Goal: Task Accomplishment & Management: Complete application form

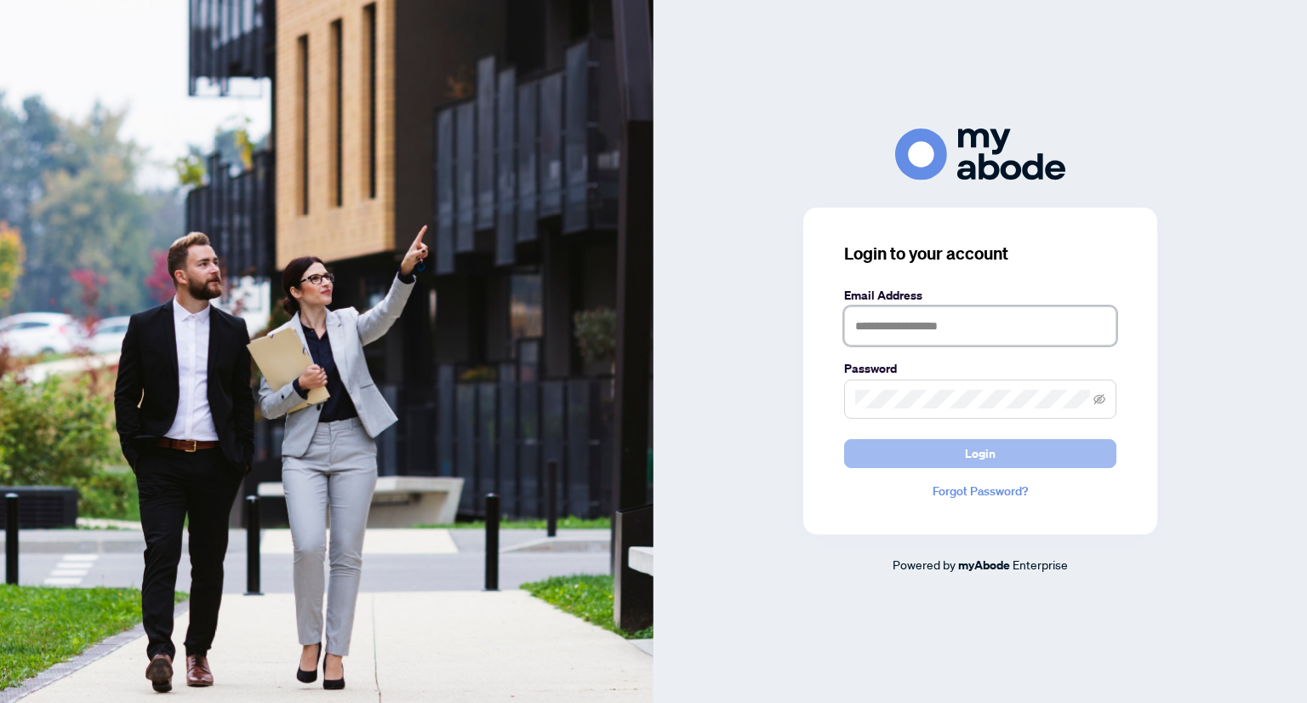
type input "**********"
click at [977, 454] on span "Login" at bounding box center [980, 453] width 31 height 27
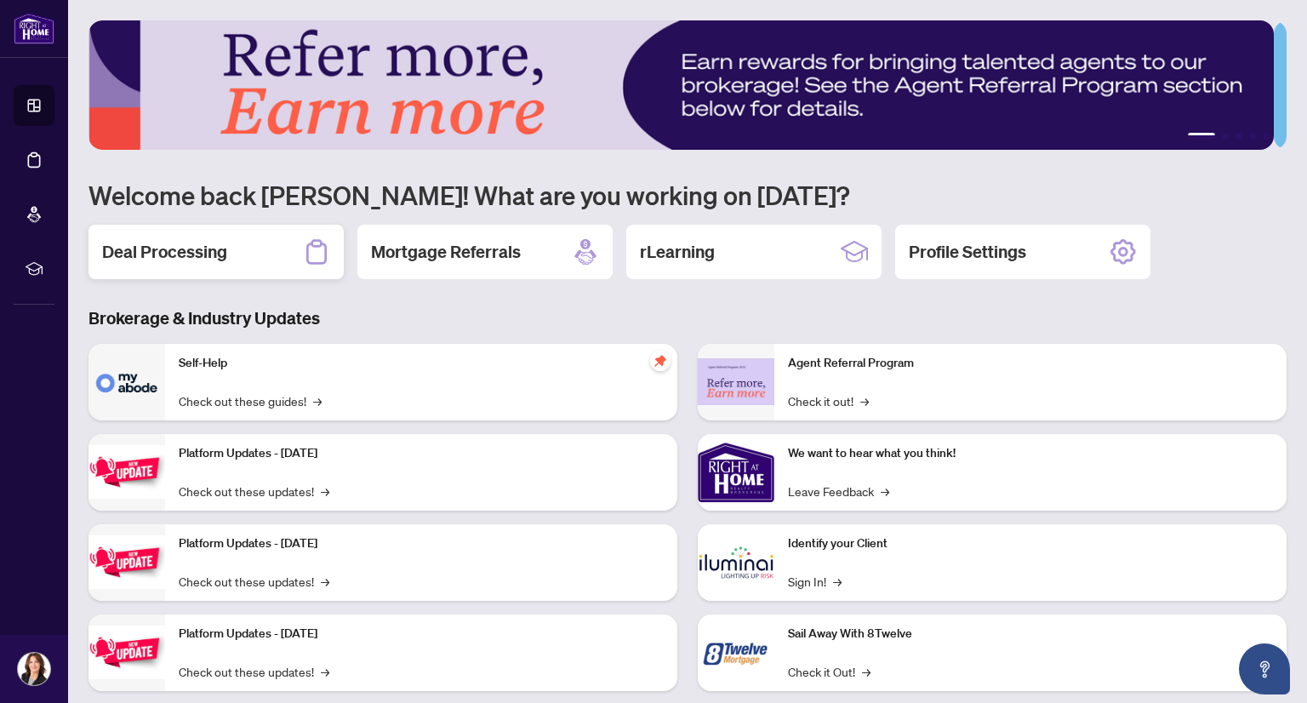
click at [174, 244] on h2 "Deal Processing" at bounding box center [164, 252] width 125 height 24
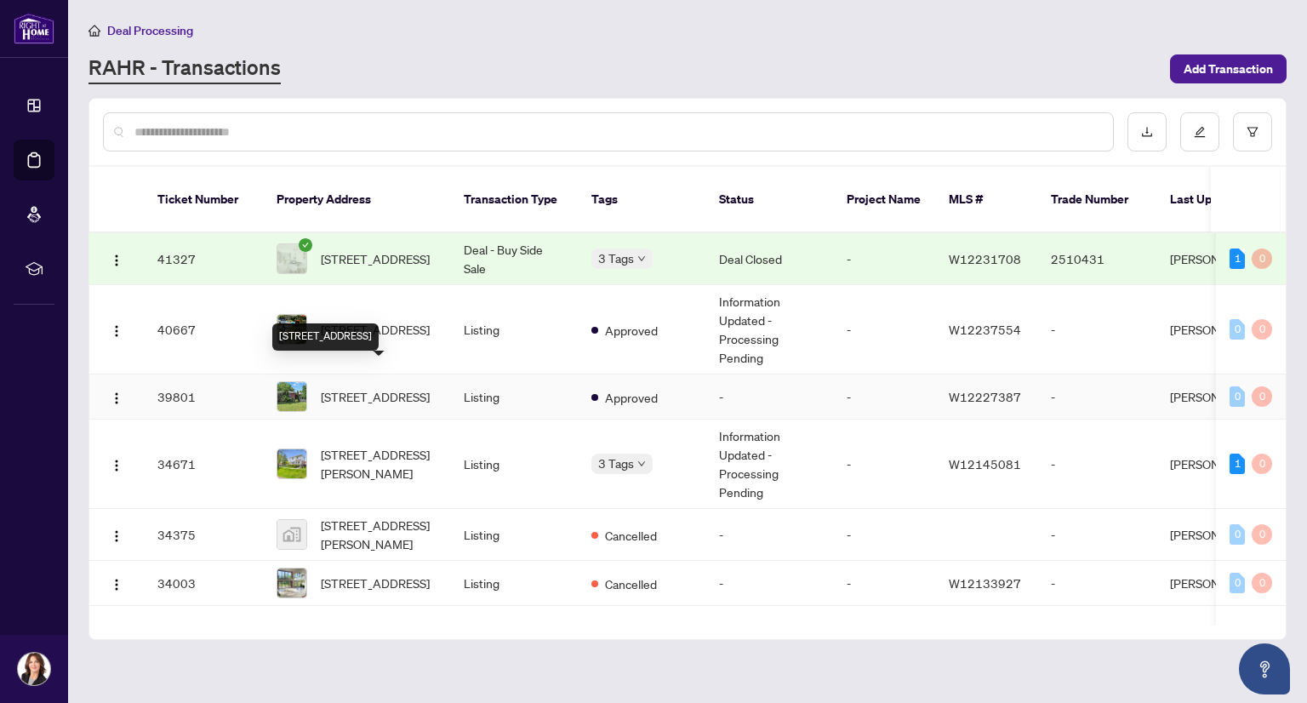
click at [362, 387] on span "542-542 Trudale Crt, Oakville, Ontario L6L 4H1, Canada" at bounding box center [375, 396] width 109 height 19
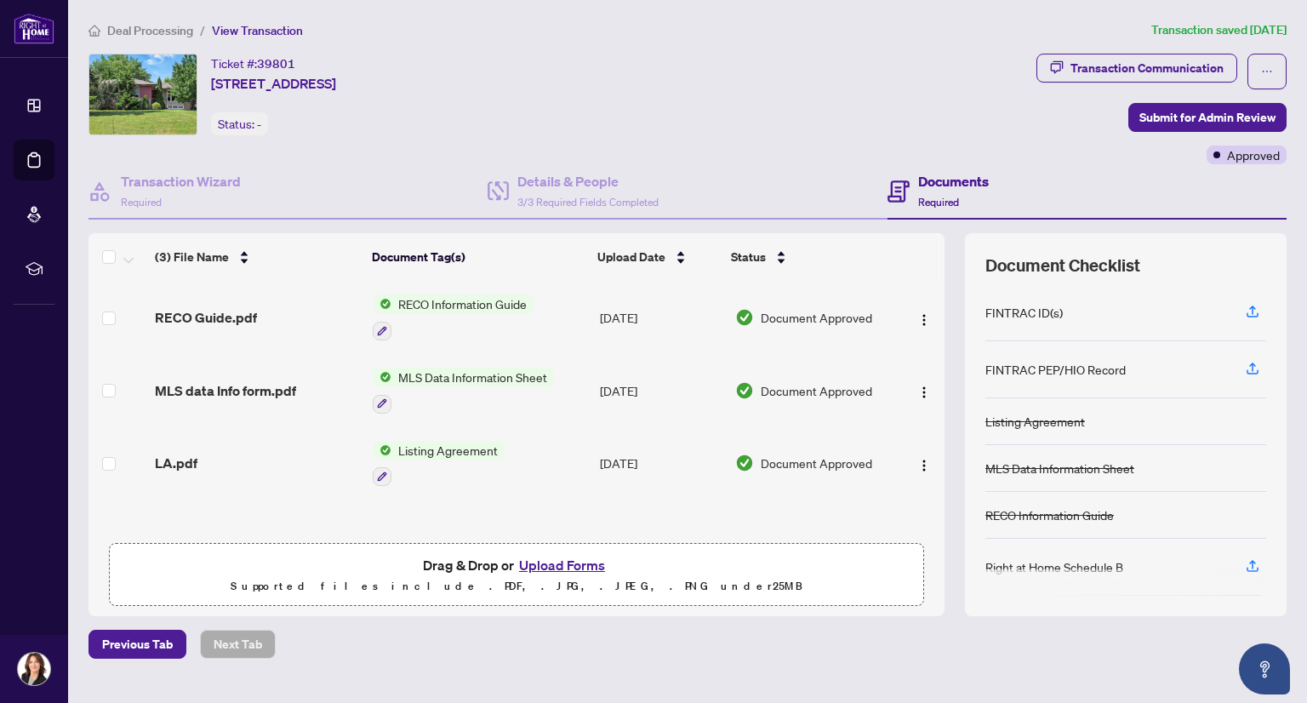
click at [559, 563] on button "Upload Forms" at bounding box center [562, 565] width 96 height 22
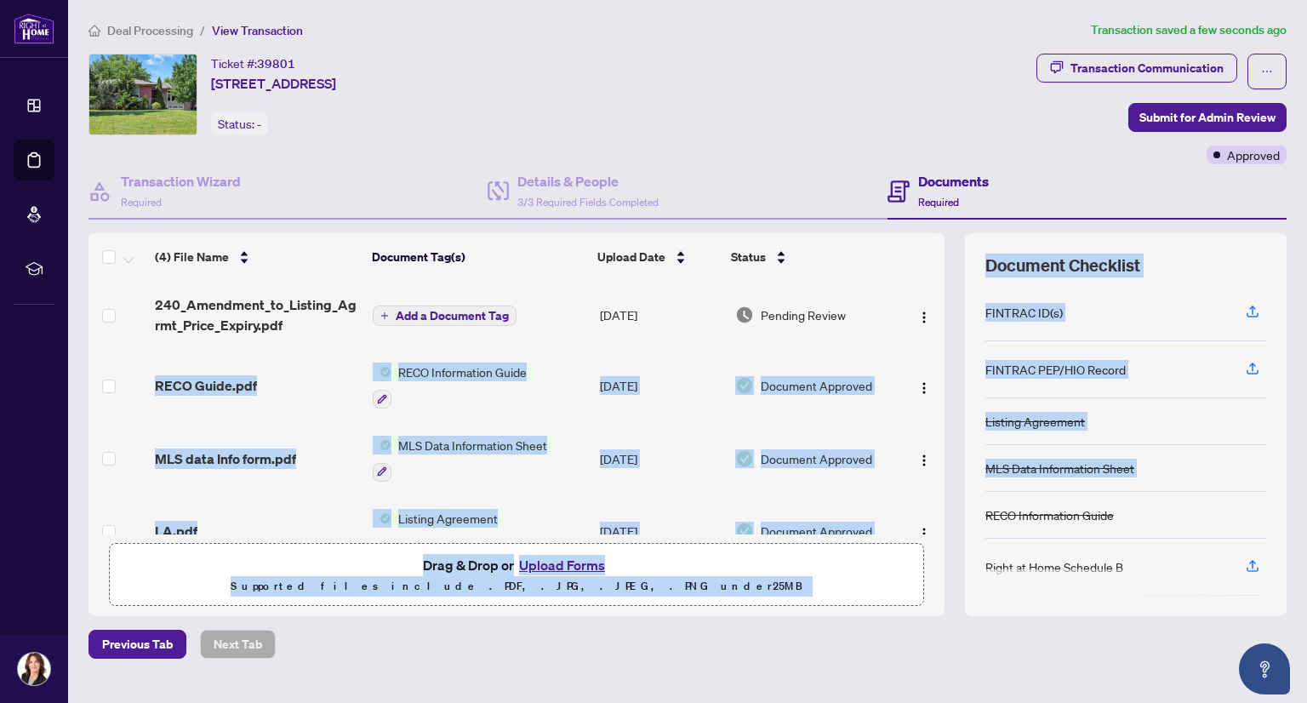
drag, startPoint x: 926, startPoint y: 323, endPoint x: 956, endPoint y: 505, distance: 184.5
click at [956, 505] on div "(4) File Name Document Tag(s) Upload Date Status 240_Amendment_to_Listing_Agrmt…" at bounding box center [688, 424] width 1198 height 383
click at [1154, 117] on span "Submit for Admin Review" at bounding box center [1208, 117] width 136 height 27
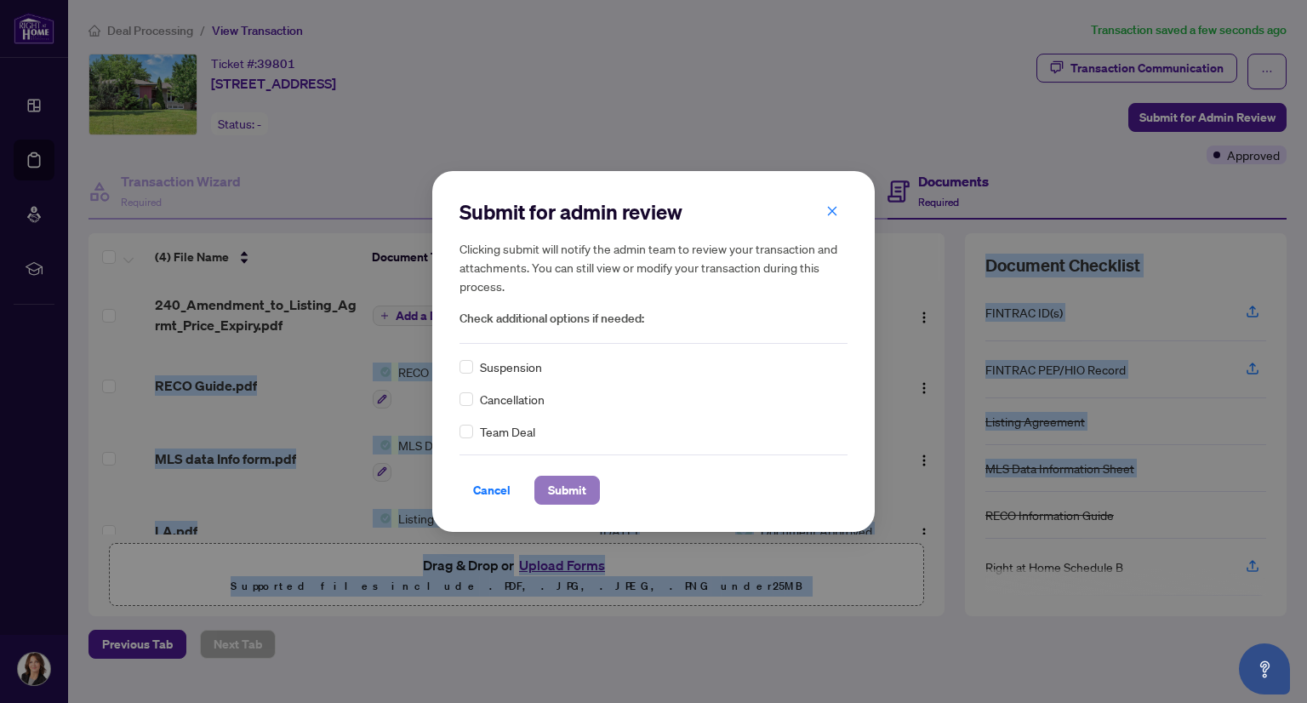
click at [561, 492] on span "Submit" at bounding box center [567, 490] width 38 height 27
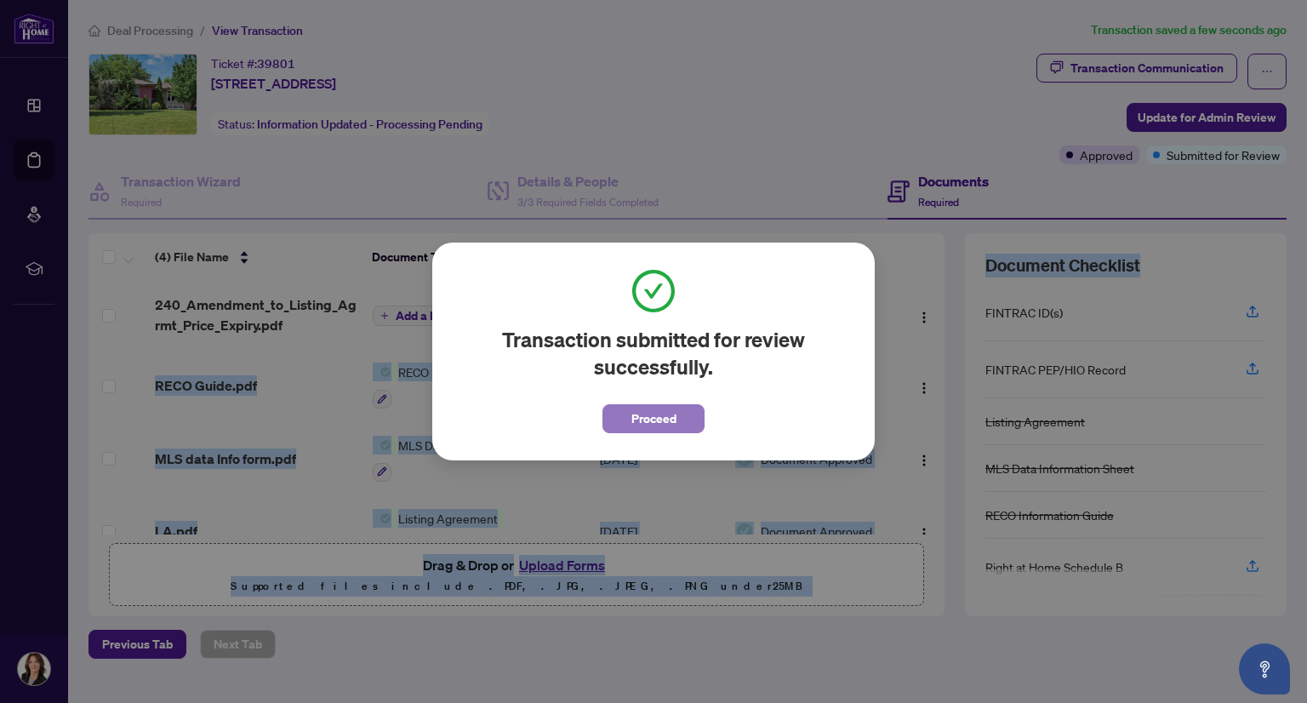
click at [665, 416] on span "Proceed" at bounding box center [653, 418] width 45 height 27
